Goal: Task Accomplishment & Management: Complete application form

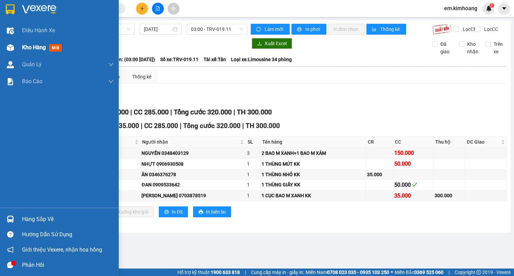
click at [34, 46] on span "Kho hàng" at bounding box center [34, 47] width 24 height 6
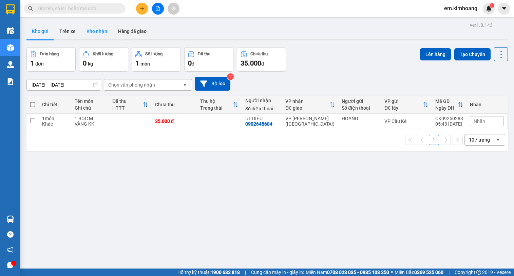
click at [97, 32] on button "Kho nhận" at bounding box center [97, 31] width 32 height 16
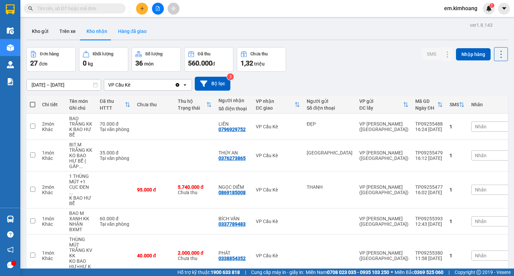
click at [125, 29] on button "Hàng đã giao" at bounding box center [132, 31] width 39 height 16
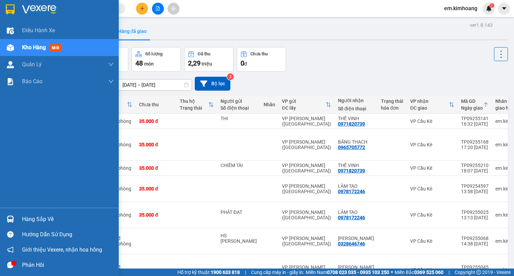
click at [37, 49] on span "Kho hàng" at bounding box center [34, 47] width 24 height 6
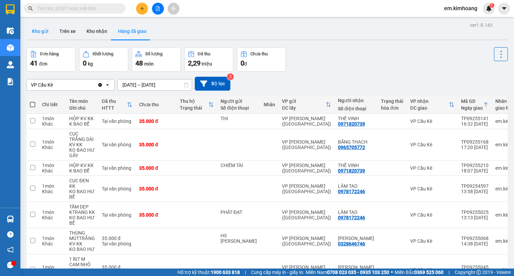
click at [40, 30] on button "Kho gửi" at bounding box center [39, 31] width 27 height 16
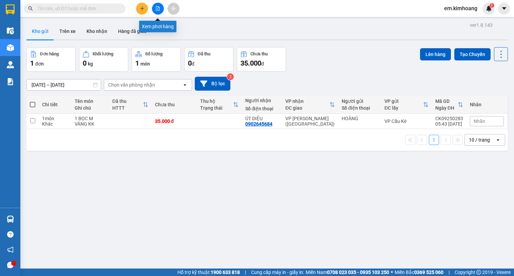
click at [156, 5] on button at bounding box center [158, 9] width 12 height 12
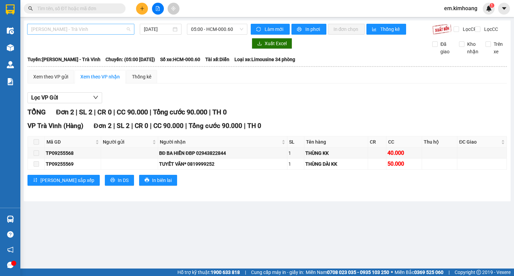
click at [60, 31] on span "[PERSON_NAME] - Trà Vinh" at bounding box center [80, 29] width 99 height 10
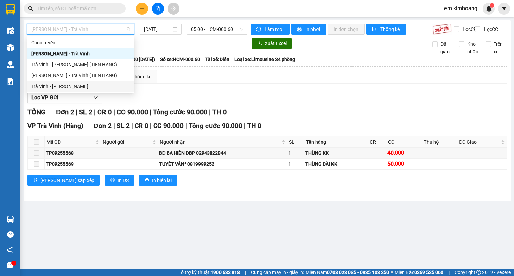
click at [87, 82] on div "Trà Vinh - [PERSON_NAME]" at bounding box center [80, 86] width 107 height 11
type input "[DATE]"
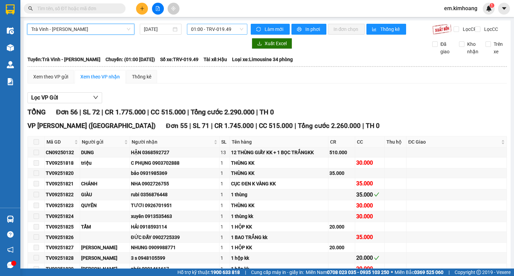
click at [211, 27] on span "01:00 - TRV-019.49" at bounding box center [217, 29] width 52 height 10
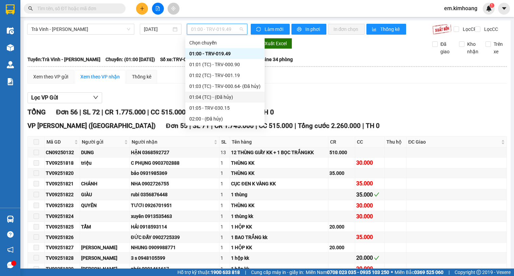
scroll to position [34, 0]
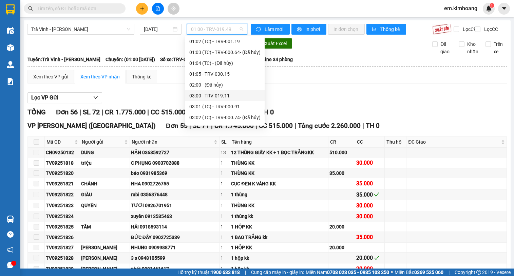
click at [224, 95] on div "03:00 - TRV-019.11" at bounding box center [224, 95] width 71 height 7
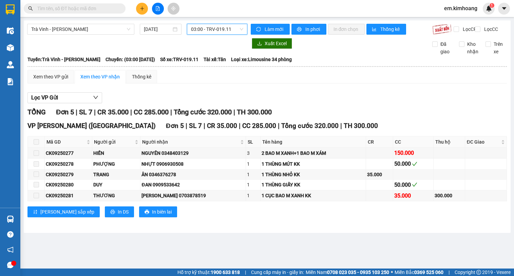
click at [221, 33] on span "03:00 - TRV-019.11" at bounding box center [217, 29] width 52 height 10
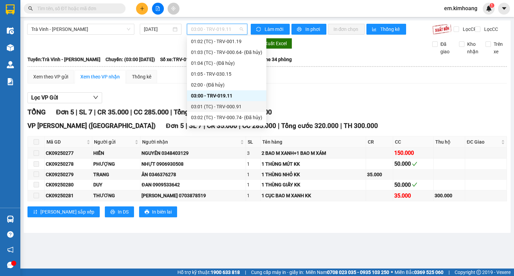
scroll to position [68, 0]
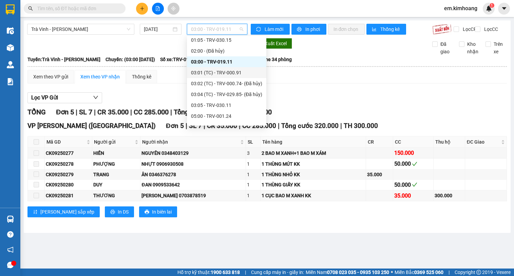
click at [242, 75] on div "03:01 (TC) - TRV-000.91" at bounding box center [226, 72] width 71 height 7
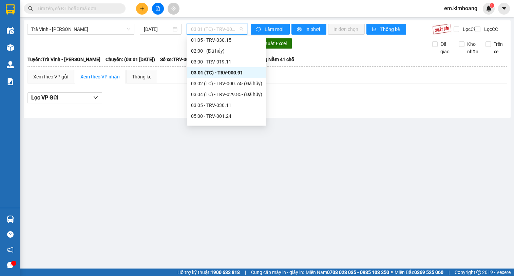
click at [235, 28] on span "03:01 (TC) - TRV-000.91" at bounding box center [217, 29] width 52 height 10
click at [238, 103] on div "03:05 - TRV-030.11" at bounding box center [226, 104] width 71 height 7
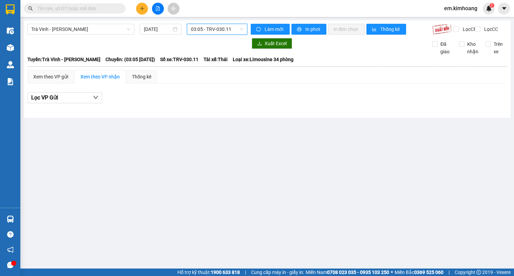
click at [223, 28] on span "03:05 - TRV-030.11" at bounding box center [217, 29] width 52 height 10
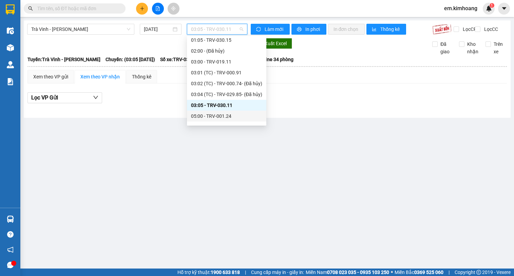
click at [233, 115] on div "05:00 - TRV-001.24" at bounding box center [226, 115] width 71 height 7
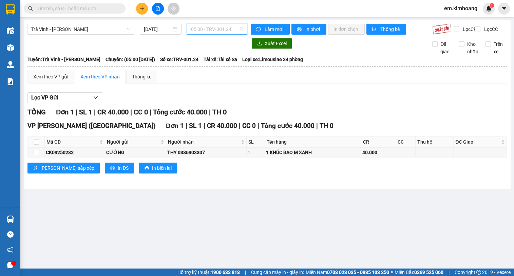
click at [218, 31] on span "05:00 - TRV-001.24" at bounding box center [217, 29] width 52 height 10
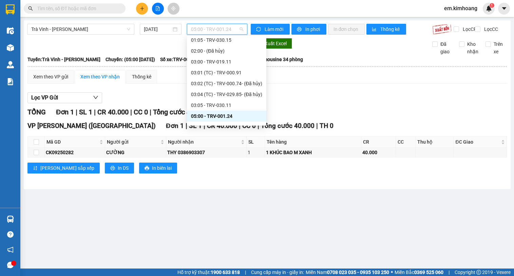
scroll to position [102, 0]
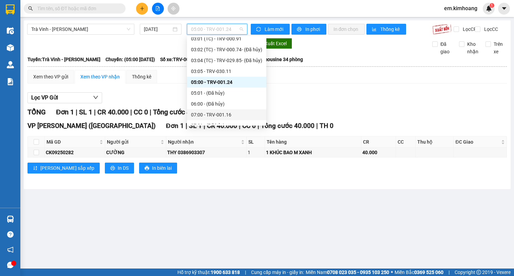
click at [239, 113] on div "07:00 - TRV-001.16" at bounding box center [226, 114] width 71 height 7
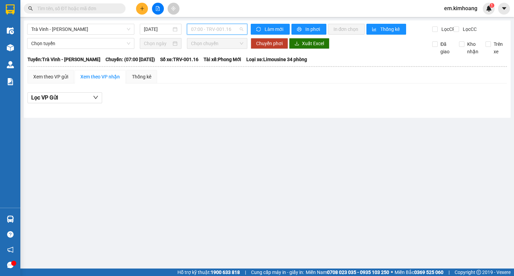
click at [215, 27] on span "07:00 - TRV-001.16" at bounding box center [217, 29] width 52 height 10
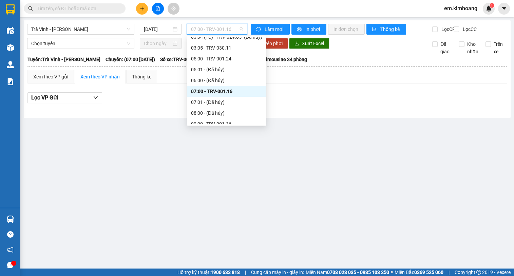
scroll to position [136, 0]
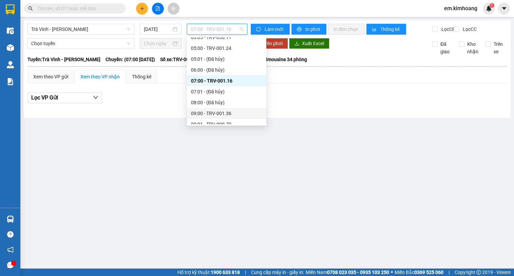
click at [238, 111] on div "09:00 - TRV-001.36" at bounding box center [226, 112] width 71 height 7
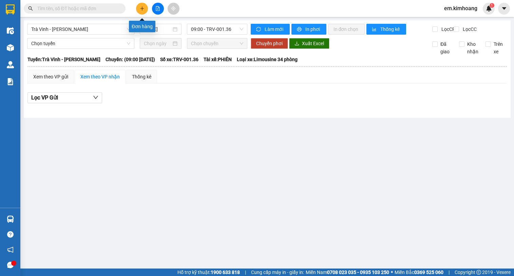
click at [141, 12] on button at bounding box center [142, 9] width 12 height 12
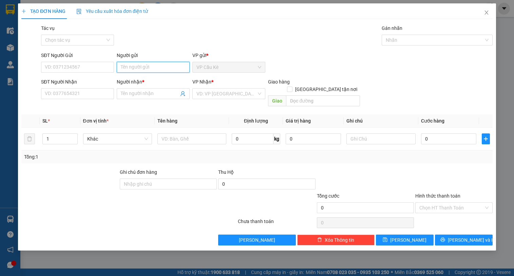
click at [170, 64] on input "Người gửi" at bounding box center [153, 67] width 73 height 11
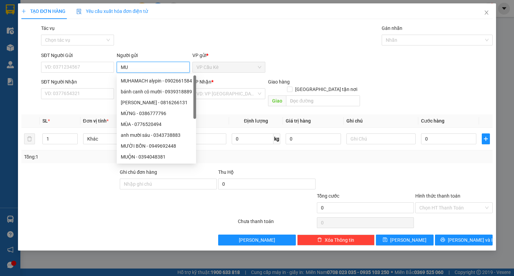
type input "M"
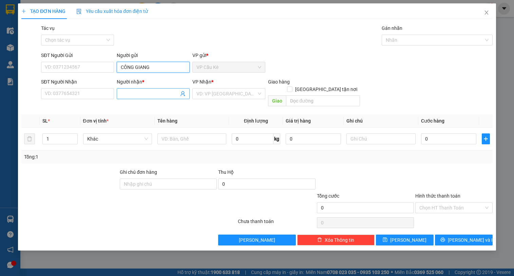
type input "CÔNG GIANG"
click at [152, 92] on input "Người nhận *" at bounding box center [150, 93] width 58 height 7
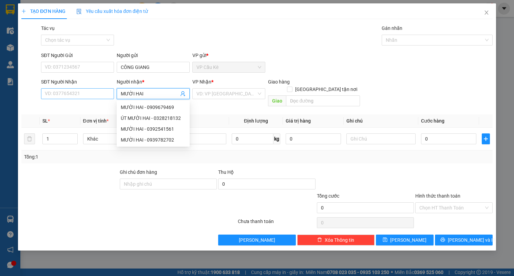
type input "MƯỜI HAI"
click at [102, 89] on input "SĐT Người Nhận" at bounding box center [77, 93] width 73 height 11
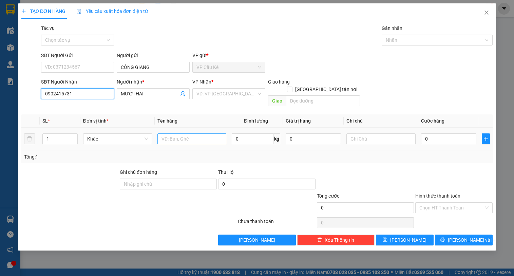
type input "0902415731"
click at [203, 133] on input "text" at bounding box center [191, 138] width 69 height 11
type input "1 THÙNG MÚT KK"
click at [461, 135] on input "0" at bounding box center [448, 138] width 55 height 11
type input "6"
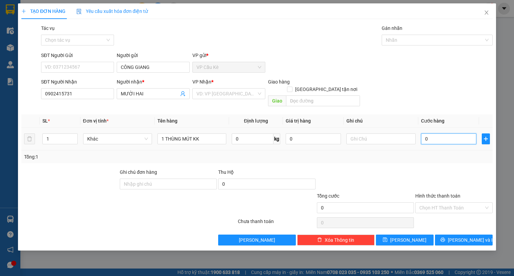
type input "6"
type input "60"
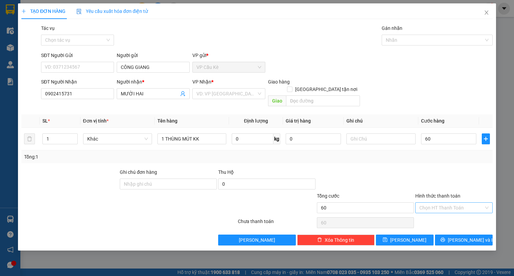
type input "60.000"
click at [450, 203] on input "Hình thức thanh toán" at bounding box center [451, 207] width 64 height 10
click at [453, 214] on div "Tại văn phòng" at bounding box center [453, 213] width 69 height 7
type input "0"
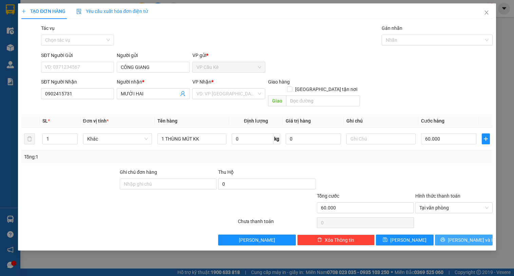
click at [445, 237] on icon "printer" at bounding box center [442, 239] width 5 height 5
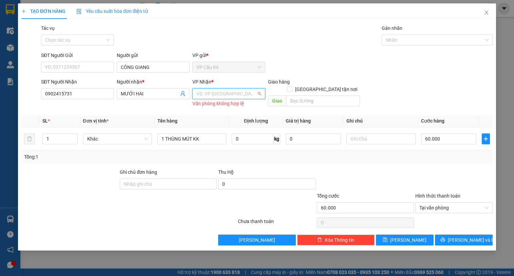
click at [219, 94] on input "search" at bounding box center [226, 93] width 60 height 10
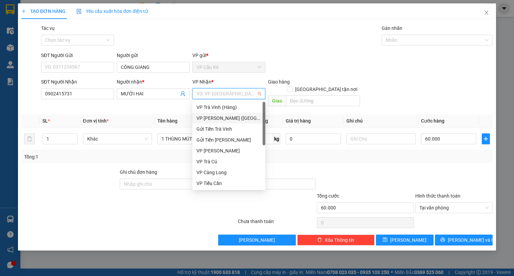
click at [234, 117] on div "VP [PERSON_NAME] ([GEOGRAPHIC_DATA])" at bounding box center [228, 117] width 65 height 7
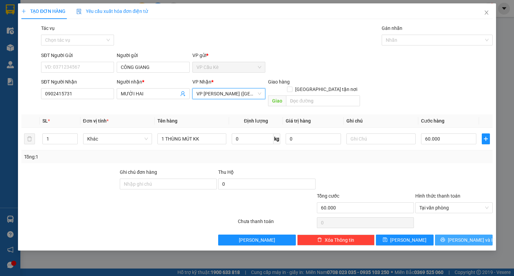
click at [445, 237] on icon "printer" at bounding box center [442, 239] width 5 height 5
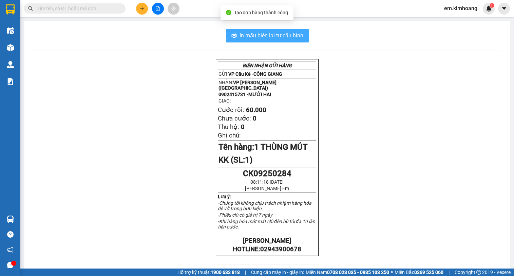
click at [256, 36] on span "In mẫu biên lai tự cấu hình" at bounding box center [271, 35] width 64 height 8
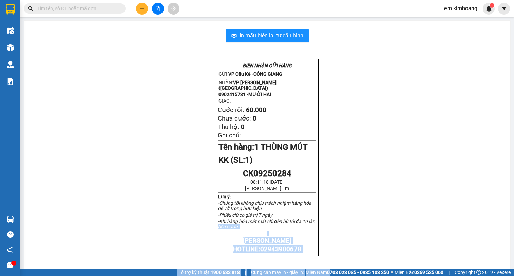
scroll to position [100, 0]
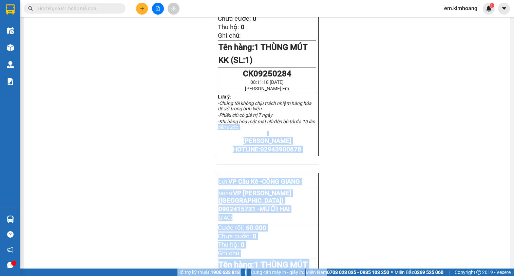
drag, startPoint x: 331, startPoint y: 275, endPoint x: 321, endPoint y: 275, distance: 10.5
click at [321, 275] on section "Kết quả tìm kiếm ( 0 ) Bộ lọc No Data em.[PERSON_NAME] 1 Điều hành xe Kho hàng …" at bounding box center [257, 138] width 514 height 276
drag, startPoint x: 273, startPoint y: 243, endPoint x: 251, endPoint y: 247, distance: 22.7
click at [273, 231] on p "Cước rồi: 60.000" at bounding box center [267, 227] width 98 height 7
click at [184, 233] on div "BIÊN NHẬN GỬI HÀNG GỬI: VP Cầu Kè - CÔNG GIANG NHẬN: VP [PERSON_NAME] (Hàng) 09…" at bounding box center [266, 151] width 469 height 385
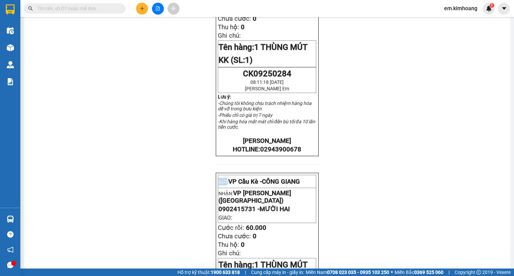
click at [185, 233] on div "BIÊN NHẬN GỬI HÀNG GỬI: VP Cầu Kè - CÔNG GIANG NHẬN: VP [PERSON_NAME] (Hàng) 09…" at bounding box center [266, 151] width 469 height 385
click at [142, 12] on button at bounding box center [142, 9] width 12 height 12
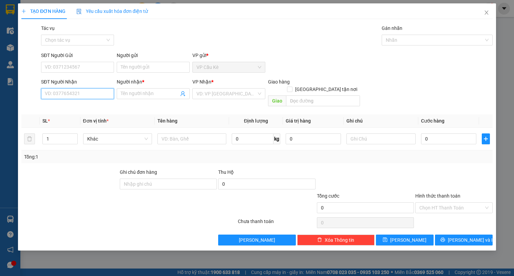
click at [104, 96] on input "SĐT Người Nhận" at bounding box center [77, 93] width 73 height 11
type input "0919104243"
click at [95, 109] on div "0919104243 - HẰNG" at bounding box center [77, 106] width 65 height 7
type input "HẰNG"
type input "40.000"
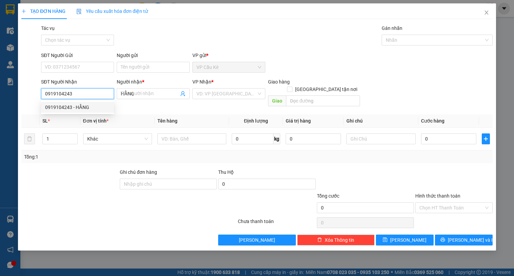
type input "40.000"
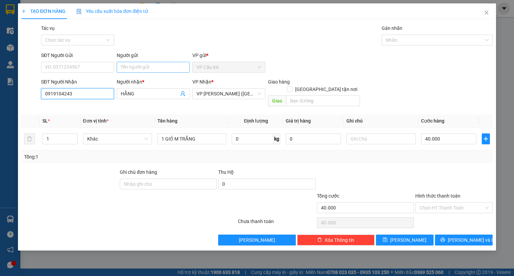
type input "0919104243"
click at [156, 68] on input "Người gửi" at bounding box center [153, 67] width 73 height 11
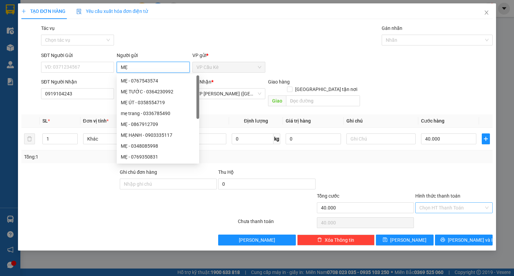
type input "MẸ"
click at [470, 202] on input "Hình thức thanh toán" at bounding box center [451, 207] width 64 height 10
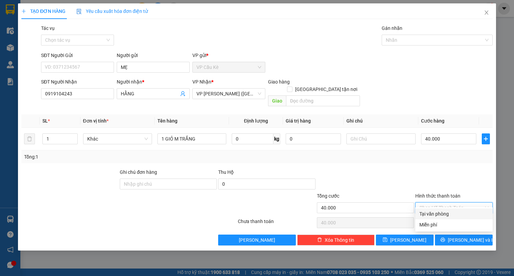
click at [469, 212] on div "Tại văn phòng" at bounding box center [453, 213] width 69 height 7
type input "0"
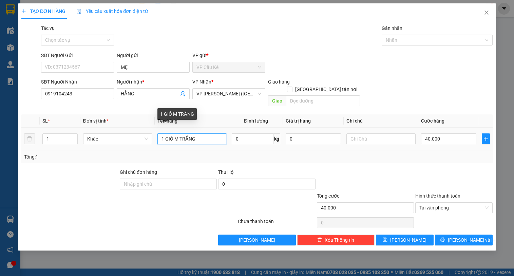
click at [212, 133] on input "1 GIỎ M TRẮNG" at bounding box center [191, 138] width 69 height 11
type input "1 GIỎ M CAM"
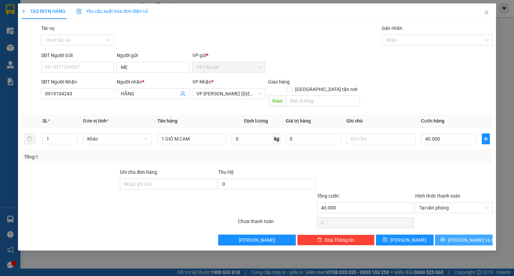
click at [464, 236] on span "[PERSON_NAME] và In" at bounding box center [470, 239] width 47 height 7
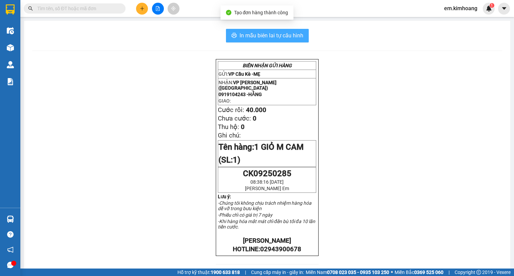
click at [239, 34] on span "In mẫu biên lai tự cấu hình" at bounding box center [271, 35] width 64 height 8
drag, startPoint x: 303, startPoint y: 48, endPoint x: 314, endPoint y: 80, distance: 33.2
click at [305, 50] on div "In mẫu biên lai tự cấu hình BIÊN NHẬN GỬI HÀNG GỬI: VP Cầu Kè - MẸ NHẬN: VP [PE…" at bounding box center [267, 237] width 486 height 432
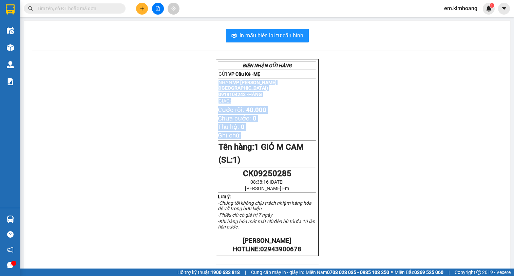
drag, startPoint x: 314, startPoint y: 80, endPoint x: 236, endPoint y: 101, distance: 80.3
click at [274, 117] on div "BIÊN NHẬN GỬI HÀNG GỬI: VP Cầu Kè - MẸ NHẬN: VP [PERSON_NAME] (Hàng) 0919104243…" at bounding box center [267, 157] width 102 height 197
drag, startPoint x: 197, startPoint y: 99, endPoint x: 124, endPoint y: 105, distance: 73.1
click at [125, 106] on div "BIÊN NHẬN GỬI HÀNG GỬI: VP Cầu Kè - MẸ NHẬN: VP [PERSON_NAME] (Hàng) 0919104243…" at bounding box center [266, 251] width 469 height 385
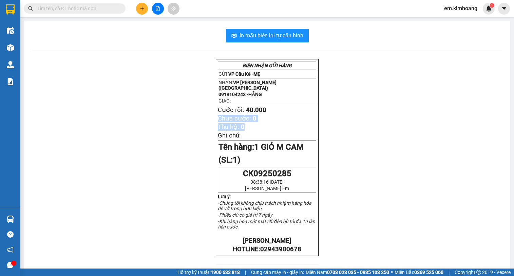
drag, startPoint x: 108, startPoint y: 128, endPoint x: 95, endPoint y: 119, distance: 15.5
click at [93, 131] on div "BIÊN NHẬN GỬI HÀNG GỬI: VP Cầu Kè - MẸ NHẬN: VP [PERSON_NAME] (Hàng) 0919104243…" at bounding box center [266, 251] width 469 height 385
drag, startPoint x: 148, startPoint y: 20, endPoint x: 148, endPoint y: 16, distance: 3.7
click at [148, 19] on main "In mẫu biên lai tự cấu hình BIÊN NHẬN GỬI HÀNG GỬI: VP Cầu Kè - MẸ NHẬN: VP [PE…" at bounding box center [257, 134] width 514 height 268
click at [148, 16] on div "Kết quả tìm kiếm ( 0 ) Bộ lọc No Data em.kimhoang 1" at bounding box center [257, 8] width 514 height 17
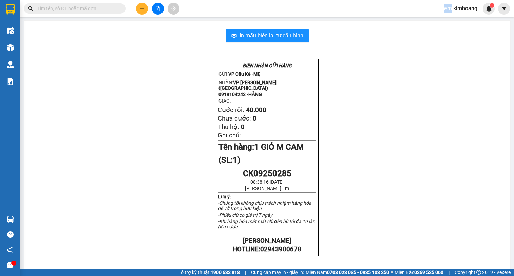
click at [147, 17] on div "Kết quả tìm kiếm ( 0 ) Bộ lọc No Data em.kimhoang 1" at bounding box center [257, 8] width 514 height 17
click at [147, 17] on section "Kết quả tìm kiếm ( 0 ) Bộ lọc No Data em.[PERSON_NAME] 1 Điều hành xe Kho hàng …" at bounding box center [257, 138] width 514 height 276
click at [139, 5] on button at bounding box center [142, 9] width 12 height 12
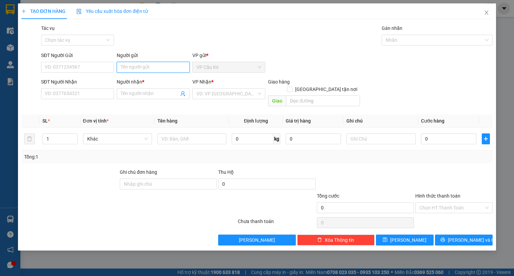
click at [167, 69] on input "Người gửi" at bounding box center [153, 67] width 73 height 11
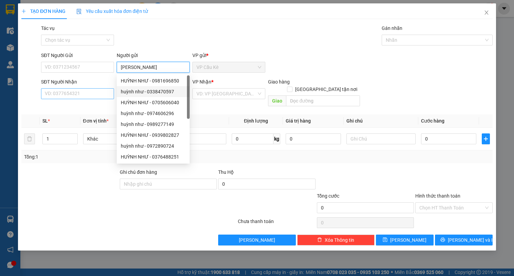
type input "[PERSON_NAME]"
click at [93, 95] on input "SĐT Người Nhận" at bounding box center [77, 93] width 73 height 11
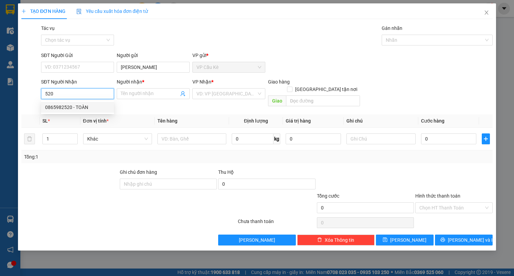
click at [101, 107] on div "0865982520 - TOÀN" at bounding box center [77, 106] width 65 height 7
type input "0865982520"
type input "TOÀN"
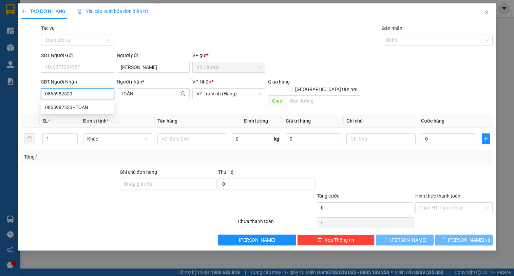
type input "25.000"
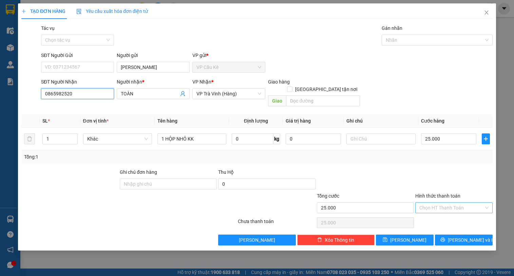
type input "0865982520"
click at [472, 202] on input "Hình thức thanh toán" at bounding box center [451, 207] width 64 height 10
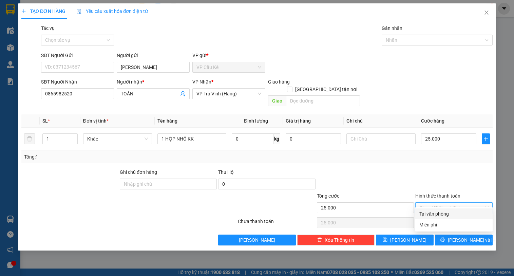
click at [466, 213] on div "Tại văn phòng" at bounding box center [453, 213] width 69 height 7
type input "0"
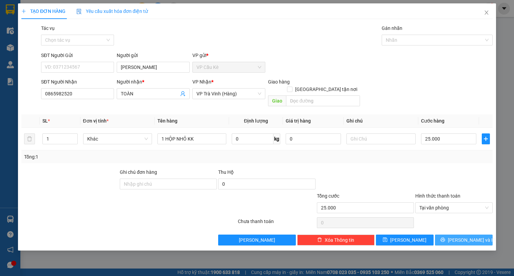
click at [466, 236] on span "[PERSON_NAME] và In" at bounding box center [470, 239] width 47 height 7
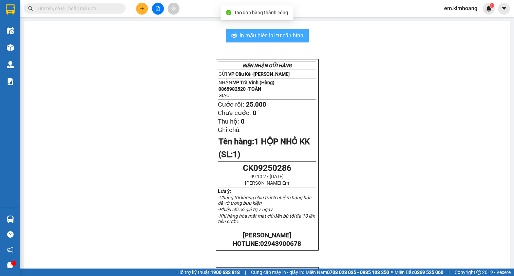
click at [257, 35] on span "In mẫu biên lai tự cấu hình" at bounding box center [271, 35] width 64 height 8
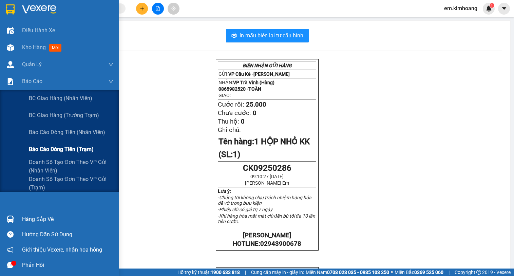
click at [58, 150] on span "Báo cáo dòng tiền (trạm)" at bounding box center [61, 149] width 65 height 8
